Goal: Task Accomplishment & Management: Use online tool/utility

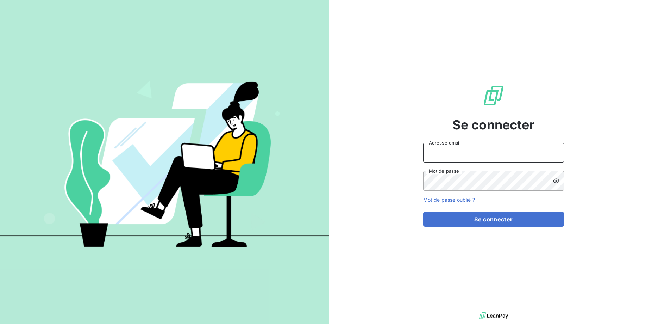
click at [462, 154] on input "Adresse email" at bounding box center [493, 153] width 141 height 20
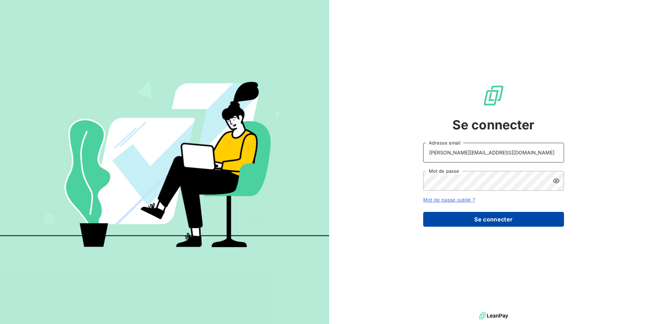
type input "[PERSON_NAME][EMAIL_ADDRESS][DOMAIN_NAME]"
click at [487, 220] on button "Se connecter" at bounding box center [493, 219] width 141 height 15
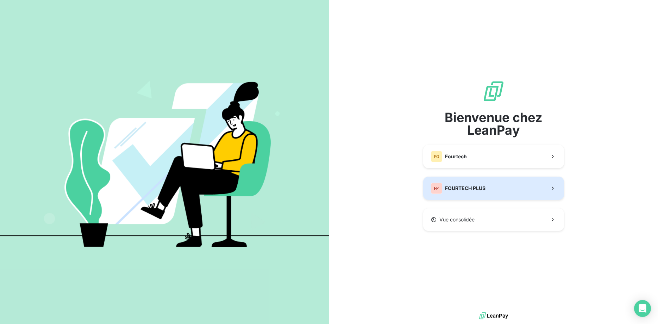
click at [493, 185] on button "FP FOURTECH PLUS" at bounding box center [493, 187] width 141 height 23
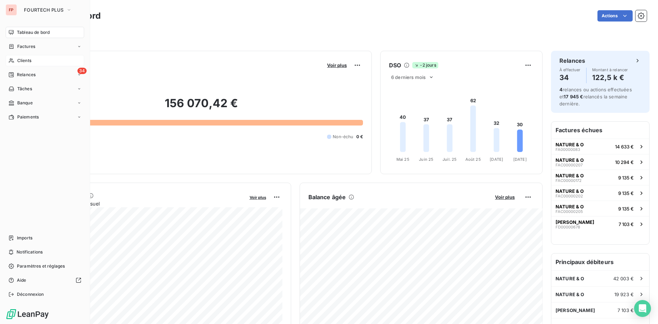
click at [29, 61] on span "Clients" at bounding box center [24, 60] width 14 height 6
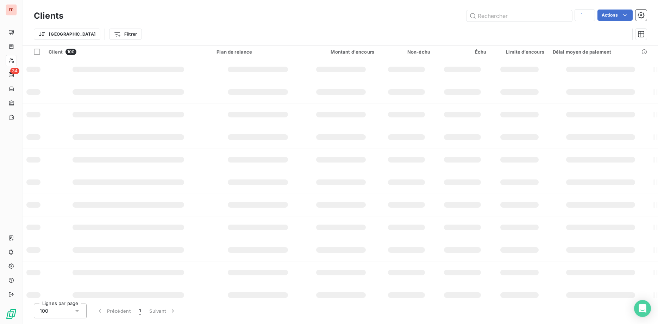
type input "delmo"
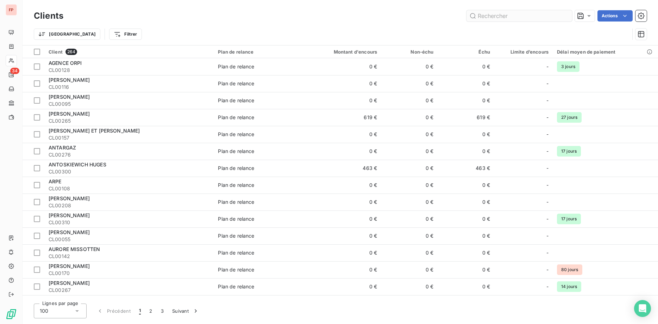
click at [487, 14] on input "text" at bounding box center [520, 15] width 106 height 11
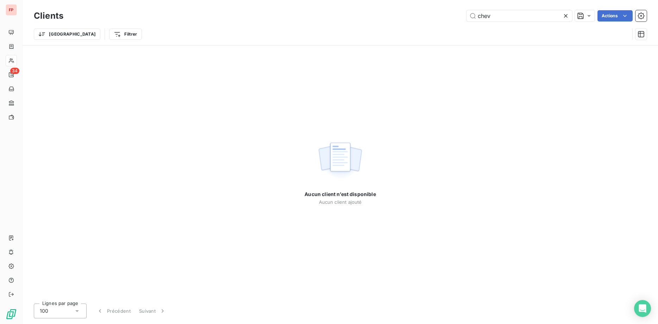
drag, startPoint x: 509, startPoint y: 12, endPoint x: 436, endPoint y: 15, distance: 73.0
click at [467, 15] on input "chev" at bounding box center [520, 15] width 106 height 11
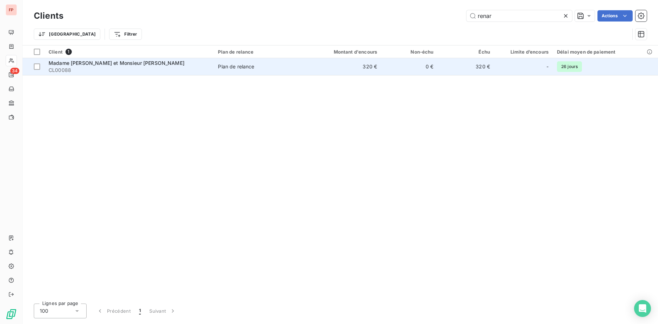
type input "renar"
click at [204, 68] on span "CL00088" at bounding box center [129, 70] width 161 height 7
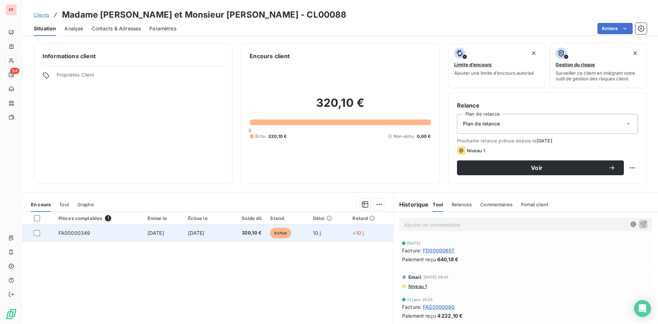
click at [253, 234] on span "320,10 €" at bounding box center [245, 232] width 33 height 7
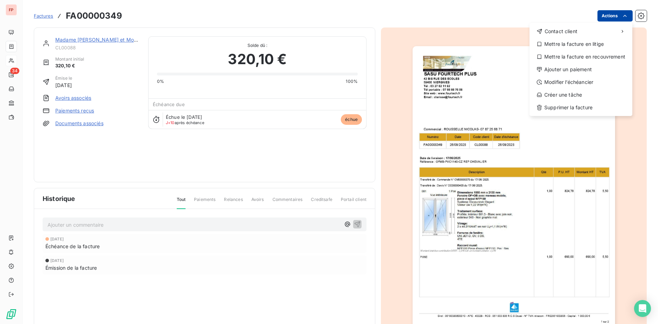
click at [611, 14] on html "FP 34 Factures FA00000349 Actions Contact client Mettre la facture en litige Me…" at bounding box center [329, 162] width 658 height 324
click at [565, 69] on div "Ajouter un paiement" at bounding box center [580, 69] width 97 height 11
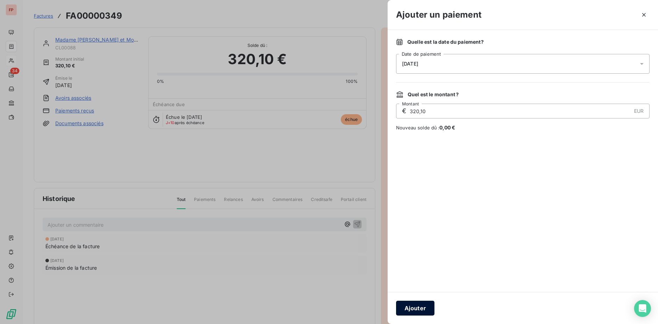
click at [428, 306] on button "Ajouter" at bounding box center [415, 307] width 38 height 15
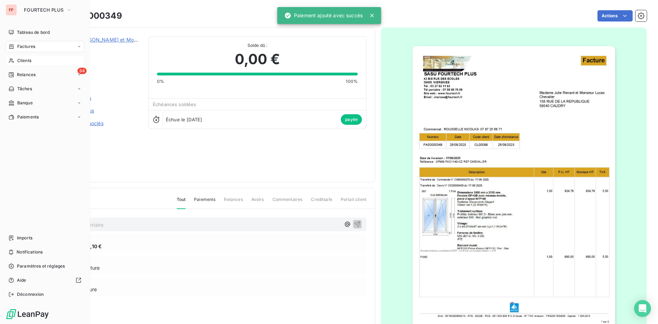
click at [27, 61] on span "Clients" at bounding box center [24, 60] width 14 height 6
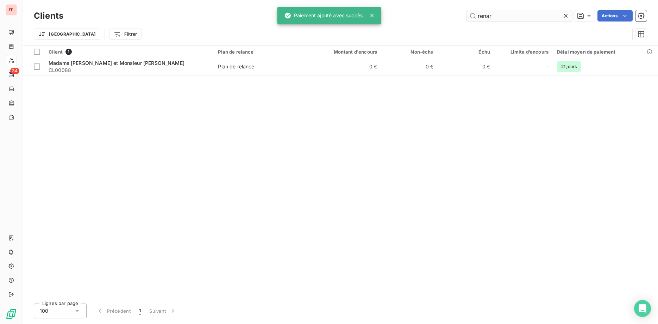
drag, startPoint x: 509, startPoint y: 17, endPoint x: 435, endPoint y: 14, distance: 74.7
click at [467, 14] on input "renar" at bounding box center [520, 15] width 106 height 11
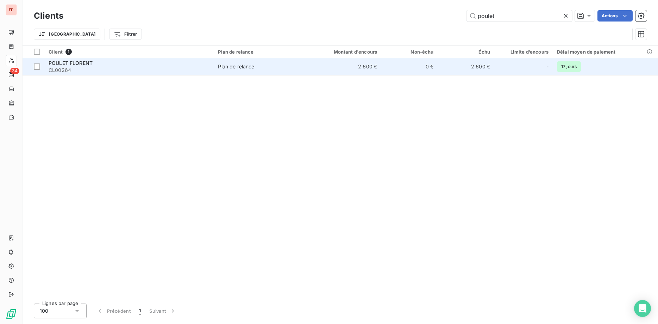
type input "poulet"
click at [245, 64] on div "Plan de relance" at bounding box center [236, 66] width 36 height 7
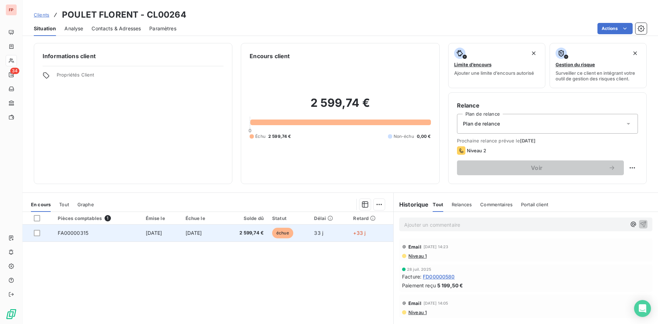
click at [202, 232] on span "[DATE]" at bounding box center [194, 233] width 17 height 6
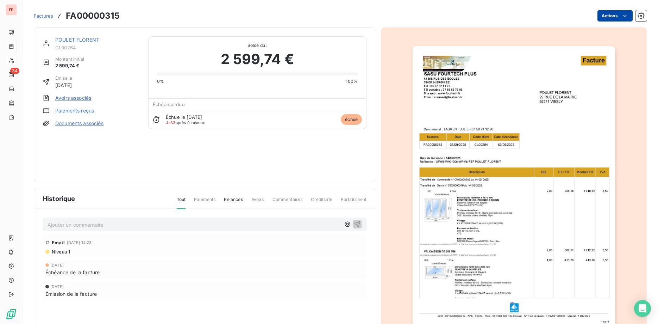
click at [616, 14] on html "FP 34 Factures FA00000315 Actions POULET FLORENT CL00264 Montant initial 2 599,…" at bounding box center [329, 162] width 658 height 324
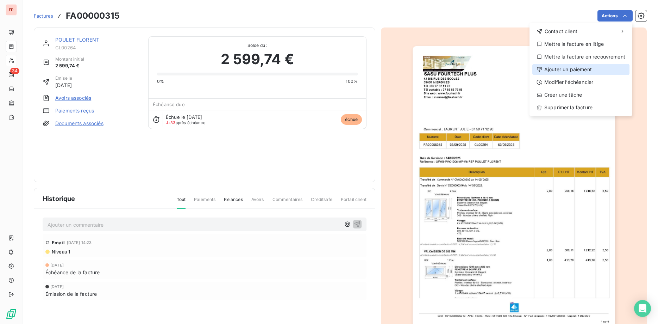
click at [560, 69] on div "Ajouter un paiement" at bounding box center [580, 69] width 97 height 11
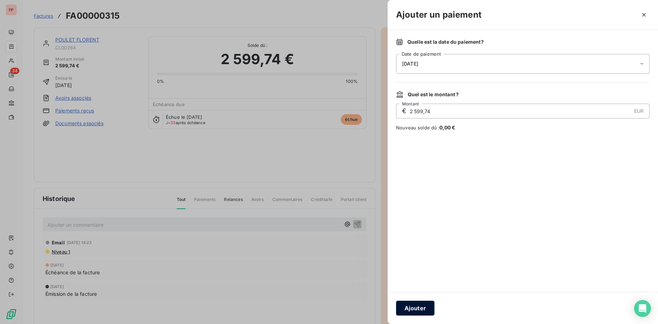
click at [423, 308] on button "Ajouter" at bounding box center [415, 307] width 38 height 15
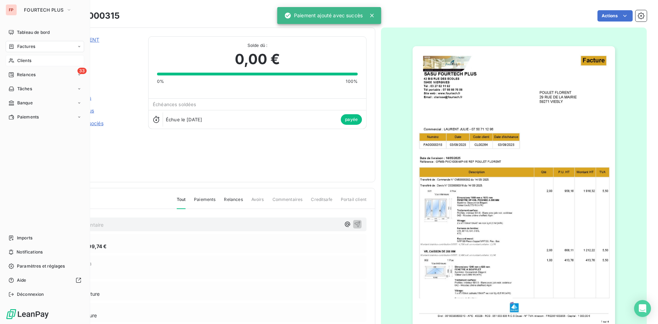
drag, startPoint x: 21, startPoint y: 60, endPoint x: 21, endPoint y: 64, distance: 4.2
click at [21, 60] on span "Clients" at bounding box center [24, 60] width 14 height 6
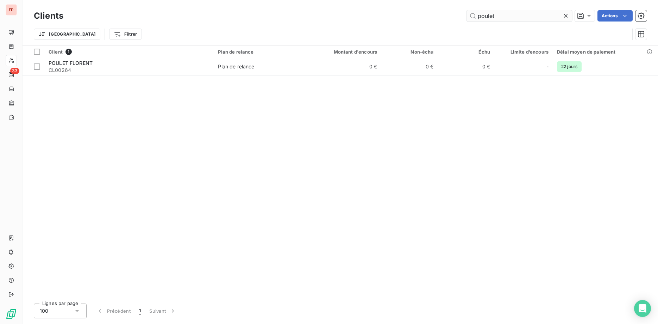
drag, startPoint x: 498, startPoint y: 14, endPoint x: 375, endPoint y: 14, distance: 122.5
click at [467, 14] on input "poulet" at bounding box center [520, 15] width 106 height 11
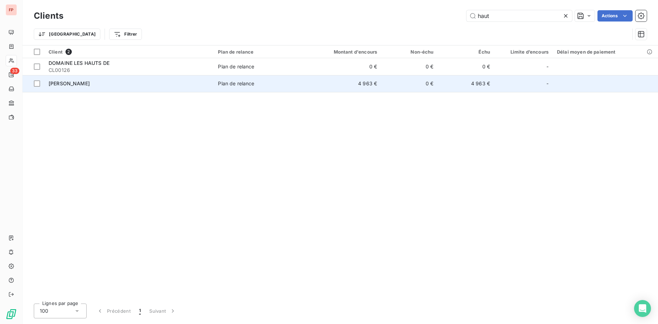
type input "haut"
click at [175, 82] on div "[PERSON_NAME]" at bounding box center [129, 83] width 161 height 7
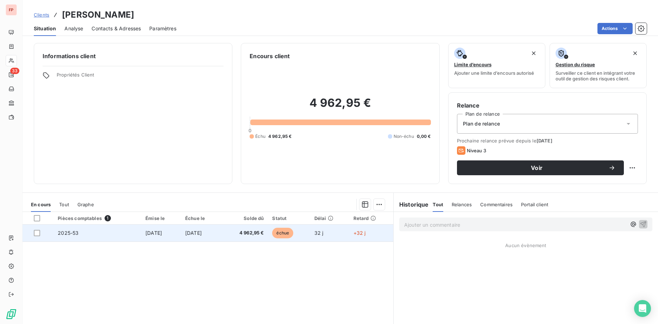
click at [239, 236] on span "4 962,95 €" at bounding box center [244, 232] width 38 height 7
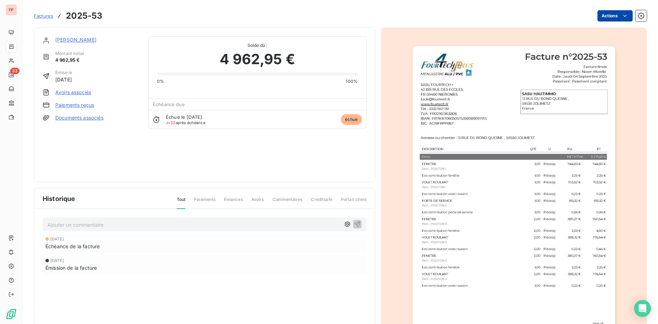
click at [604, 17] on html "FP 33 Factures 2025-53 Actions SASU HAUTIMMO Montant initial 4 962,95 € Émise l…" at bounding box center [329, 162] width 658 height 324
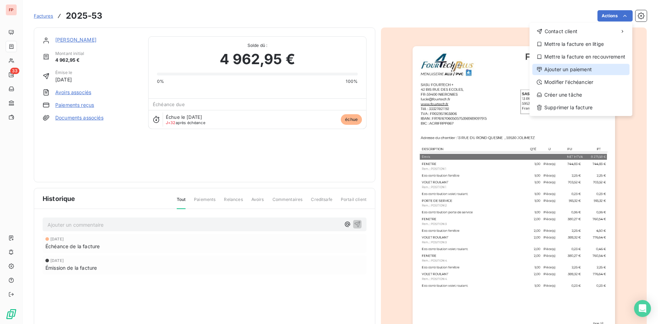
click at [564, 68] on div "Ajouter un paiement" at bounding box center [580, 69] width 97 height 11
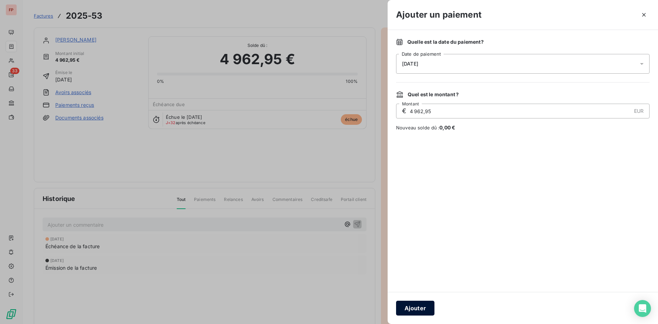
click at [422, 305] on button "Ajouter" at bounding box center [415, 307] width 38 height 15
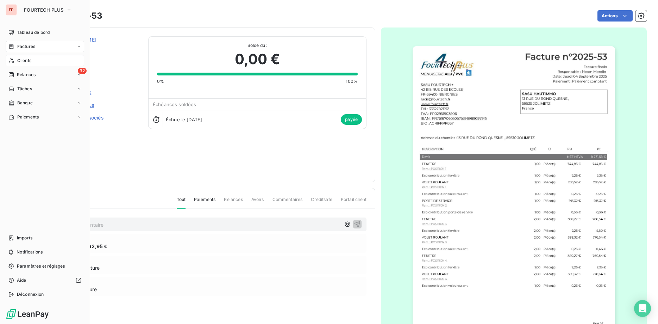
click at [19, 62] on span "Clients" at bounding box center [24, 60] width 14 height 6
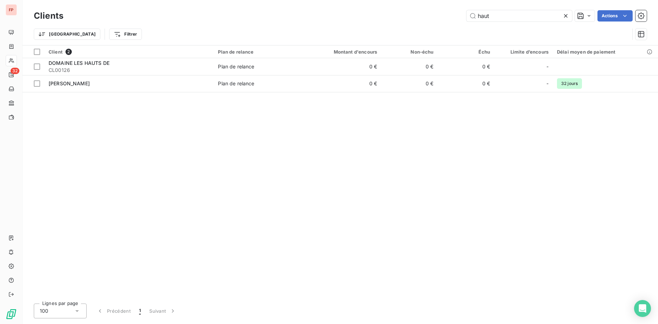
drag, startPoint x: 501, startPoint y: 18, endPoint x: 423, endPoint y: 15, distance: 78.2
click at [467, 15] on input "haut" at bounding box center [520, 15] width 106 height 11
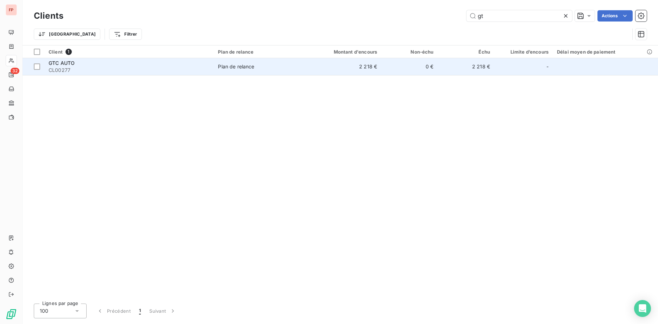
type input "gt"
click at [208, 70] on span "CL00277" at bounding box center [129, 70] width 161 height 7
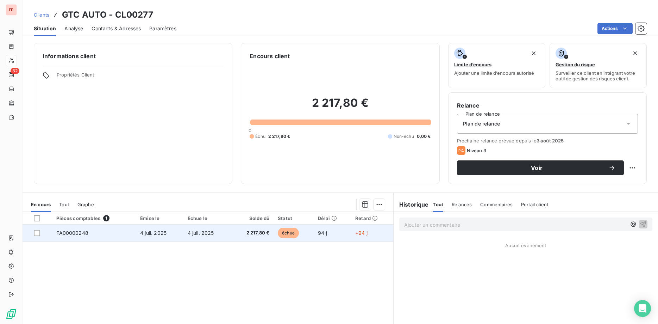
click at [233, 233] on td "2 217,80 €" at bounding box center [252, 232] width 43 height 17
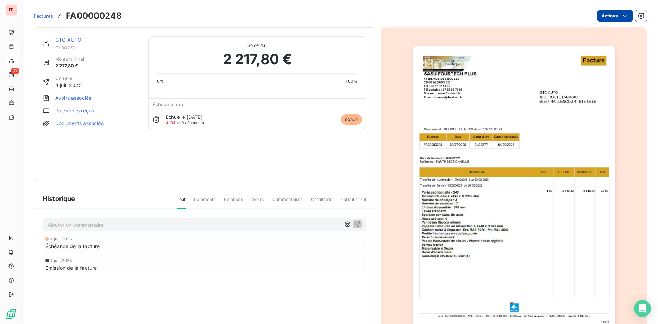
click at [619, 12] on html "FP 32 Factures FA00000248 Actions GTC AUTO CL00277 Montant initial 2 217,80 € É…" at bounding box center [329, 162] width 658 height 324
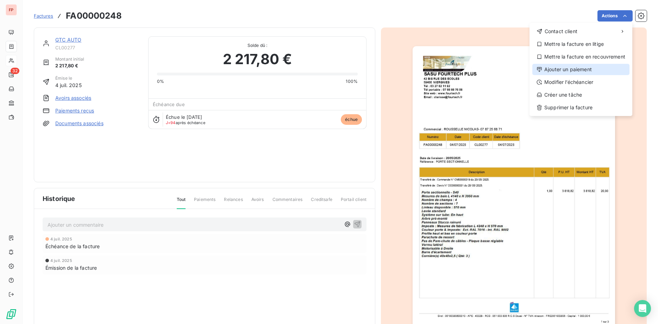
click at [566, 69] on div "Ajouter un paiement" at bounding box center [580, 69] width 97 height 11
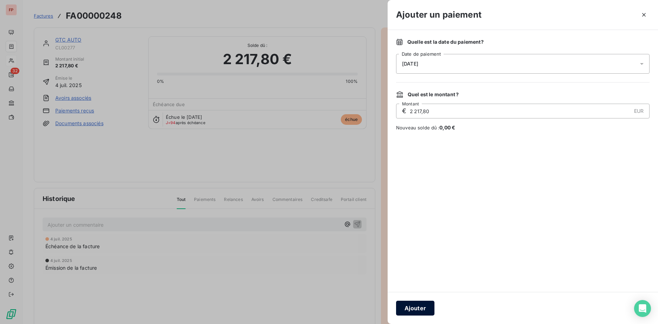
click at [423, 308] on button "Ajouter" at bounding box center [415, 307] width 38 height 15
